Goal: Navigation & Orientation: Find specific page/section

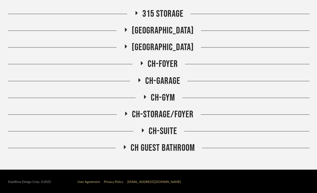
click at [163, 78] on span "CH-GARAGE" at bounding box center [162, 80] width 35 height 11
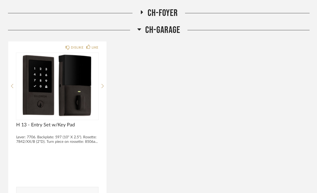
click at [167, 28] on span "CH-GARAGE" at bounding box center [162, 30] width 35 height 11
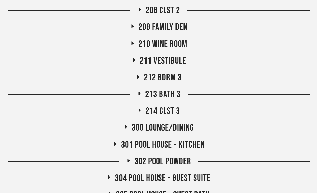
scroll to position [461, 0]
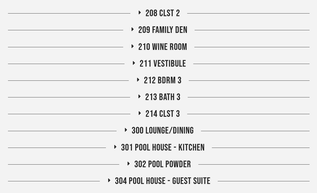
click at [169, 96] on span "213 Bath 3" at bounding box center [162, 97] width 35 height 11
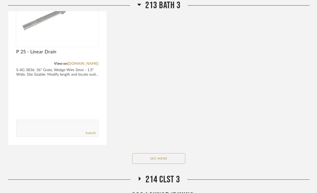
scroll to position [792, 0]
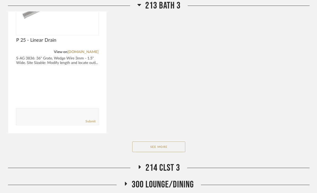
click at [172, 151] on button "See More" at bounding box center [158, 146] width 53 height 11
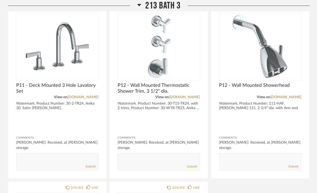
scroll to position [1285, 0]
click at [165, 120] on div at bounding box center [158, 123] width 82 height 14
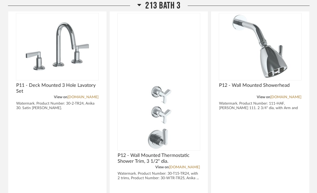
click at [163, 84] on img at bounding box center [158, 117] width 82 height 66
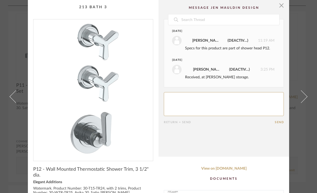
scroll to position [0, 0]
click at [279, 10] on span "button" at bounding box center [281, 5] width 11 height 11
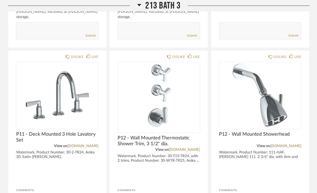
click at [165, 9] on span "213 Bath 3" at bounding box center [162, 5] width 35 height 11
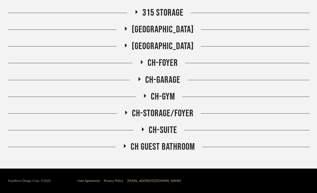
scroll to position [695, 0]
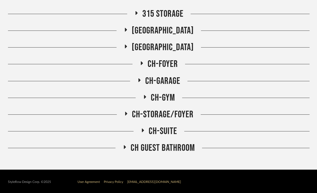
click at [161, 132] on span "CH-SUITE" at bounding box center [162, 130] width 28 height 11
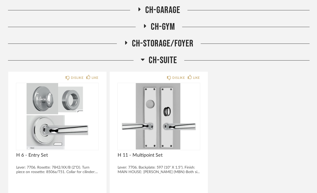
scroll to position [788, 0]
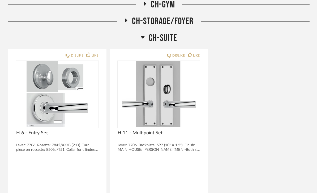
click at [166, 37] on span "CH-SUITE" at bounding box center [162, 38] width 28 height 11
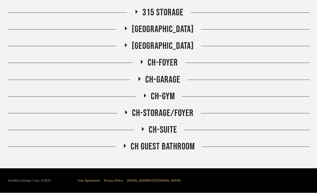
scroll to position [678, 0]
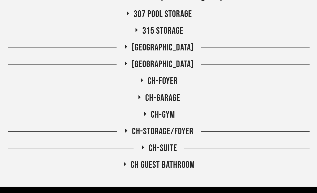
click at [164, 148] on span "CH-SUITE" at bounding box center [162, 147] width 28 height 11
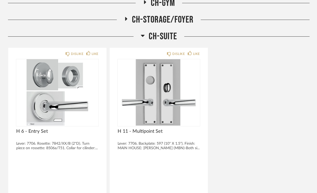
scroll to position [780, 0]
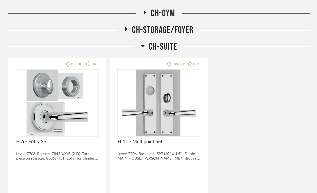
click at [169, 43] on span "CH-SUITE" at bounding box center [162, 46] width 28 height 11
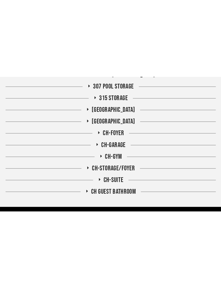
scroll to position [528, 0]
